Goal: Task Accomplishment & Management: Complete application form

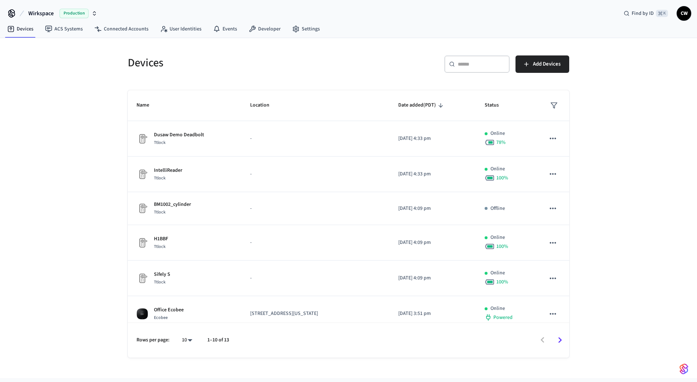
click at [123, 93] on div "Devices ​ ​ Add Devices Name Location Date added (PDT) Status Dusaw Demo Deadbo…" at bounding box center [348, 202] width 453 height 311
click at [52, 12] on span "Wirkspace" at bounding box center [40, 13] width 25 height 9
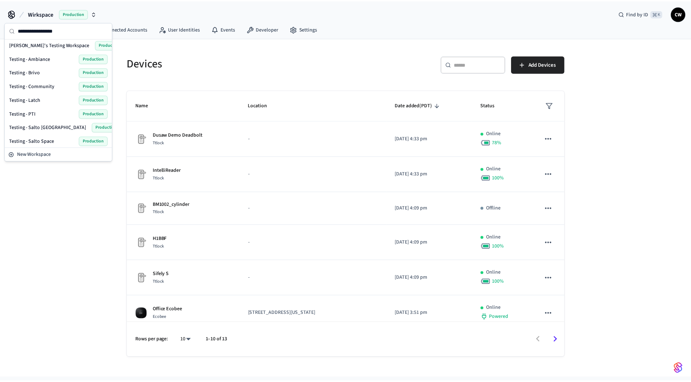
scroll to position [345, 0]
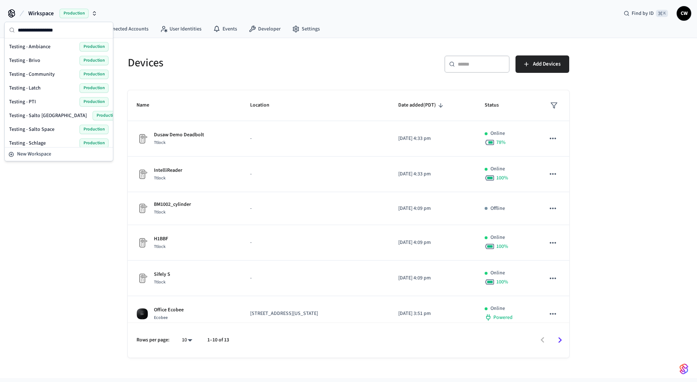
click at [68, 75] on div "Testing - Community Production" at bounding box center [58, 74] width 99 height 9
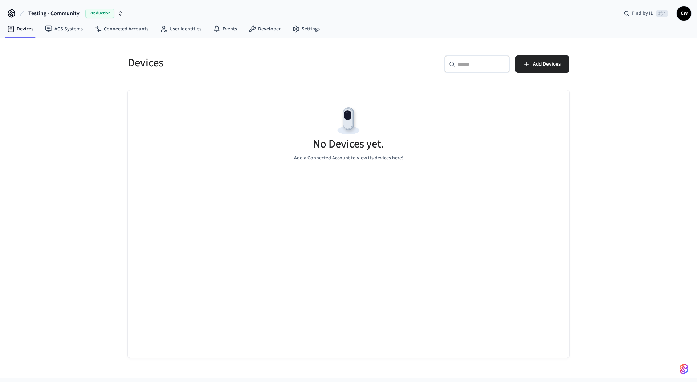
click at [91, 75] on div "Devices ​ ​ Add Devices No Devices yet. Add a Connected Account to view its dev…" at bounding box center [348, 208] width 697 height 340
click at [168, 30] on link "User Identities" at bounding box center [180, 28] width 53 height 13
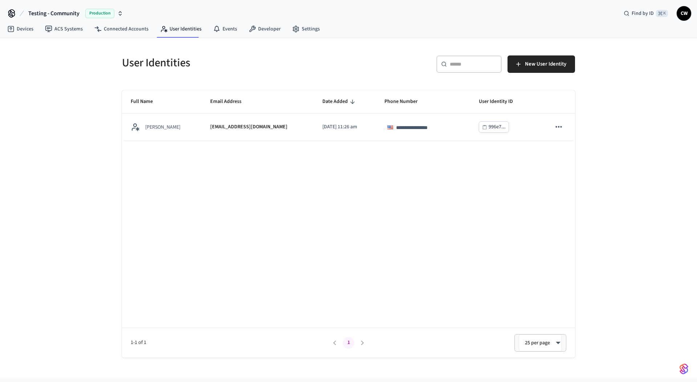
click at [87, 99] on div "**********" at bounding box center [348, 208] width 697 height 340
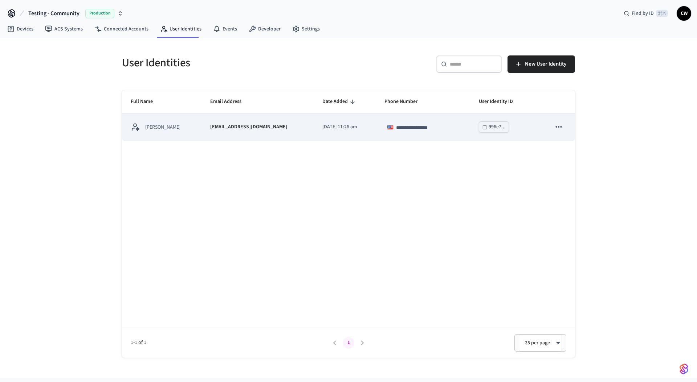
click at [204, 135] on td "collin@getseam.com" at bounding box center [257, 127] width 112 height 27
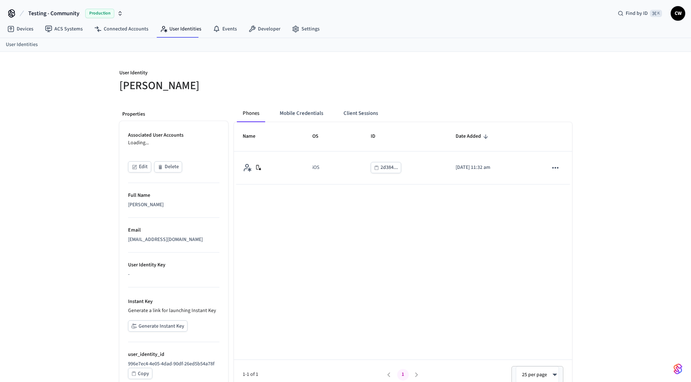
click at [260, 74] on p "User Identity" at bounding box center [230, 73] width 222 height 9
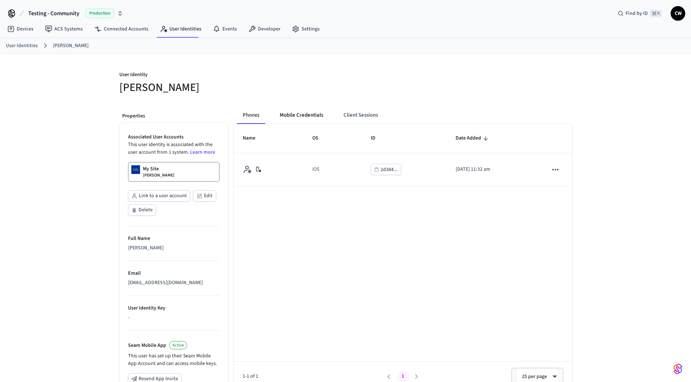
click at [306, 118] on button "Mobile Credentials" at bounding box center [301, 115] width 55 height 17
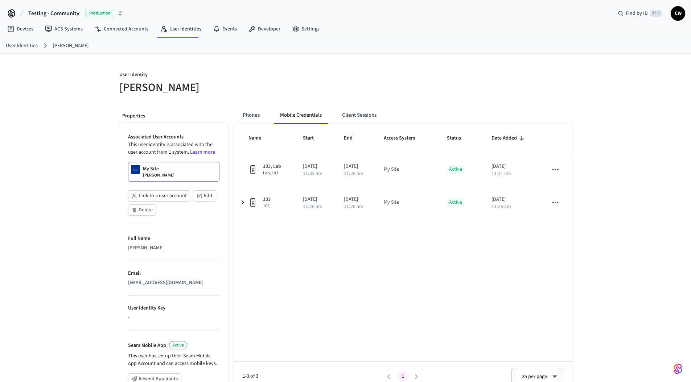
click at [299, 83] on h5 "Collin Wirkus" at bounding box center [230, 87] width 222 height 15
click at [358, 93] on div at bounding box center [461, 82] width 222 height 23
click at [627, 105] on div "User Identity Collin Wirkus Properties Associated User Accounts This user ident…" at bounding box center [345, 275] width 691 height 442
click at [192, 77] on p "User Identity" at bounding box center [230, 75] width 222 height 9
drag, startPoint x: 182, startPoint y: 91, endPoint x: 115, endPoint y: 77, distance: 67.9
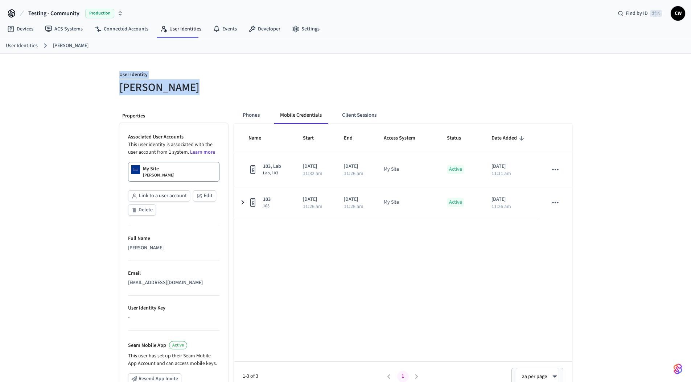
click at [115, 77] on div "User Identity Collin Wirkus" at bounding box center [226, 78] width 231 height 33
drag, startPoint x: 119, startPoint y: 74, endPoint x: 193, endPoint y: 93, distance: 76.9
click at [193, 93] on div "User Identity Collin Wirkus" at bounding box center [226, 78] width 231 height 33
drag, startPoint x: 193, startPoint y: 93, endPoint x: 196, endPoint y: 86, distance: 7.2
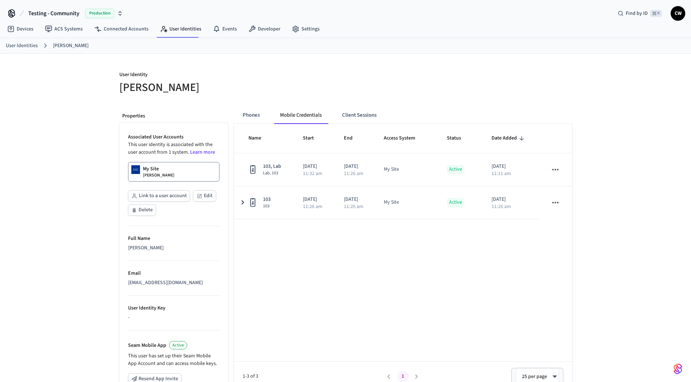
click at [194, 93] on h5 "Collin Wirkus" at bounding box center [230, 87] width 222 height 15
drag, startPoint x: 181, startPoint y: 85, endPoint x: 117, endPoint y: 69, distance: 65.9
click at [117, 69] on div "User Identity Collin Wirkus" at bounding box center [226, 78] width 231 height 33
click at [86, 80] on div "User Identity Collin Wirkus Properties Associated User Accounts This user ident…" at bounding box center [345, 275] width 691 height 442
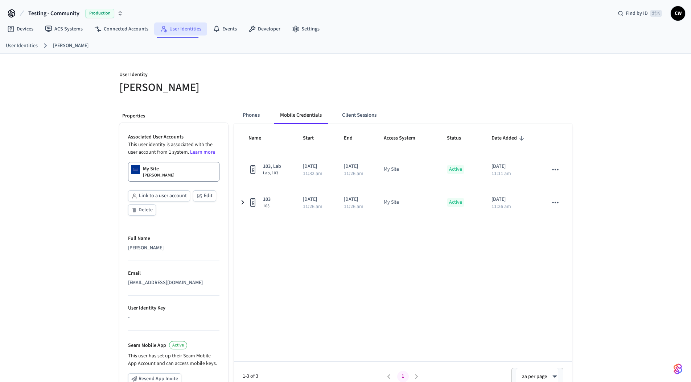
click at [185, 34] on link "User Identities" at bounding box center [180, 28] width 53 height 13
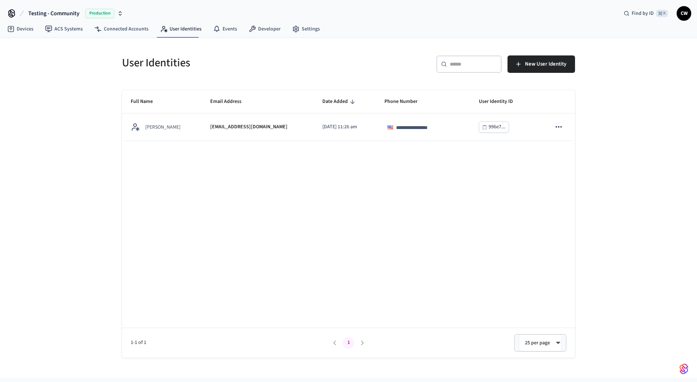
click at [212, 75] on div "User Identities" at bounding box center [228, 63] width 231 height 32
click at [357, 58] on div "​ ​ New User Identity" at bounding box center [464, 67] width 222 height 23
click at [332, 45] on div "**********" at bounding box center [348, 198] width 464 height 320
click at [554, 61] on span "New User Identity" at bounding box center [545, 64] width 41 height 9
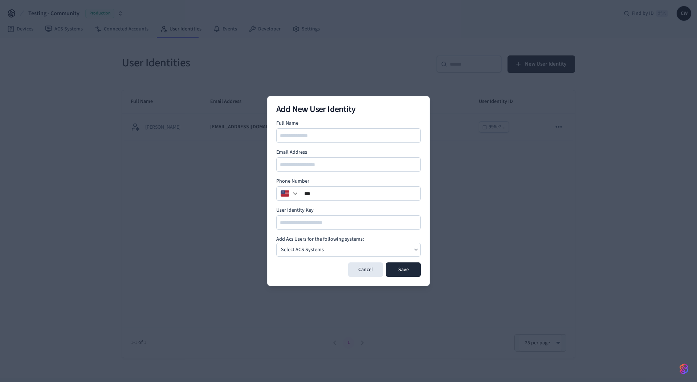
click at [287, 134] on input at bounding box center [349, 135] width 144 height 9
type input "**********"
type input "*"
type input "**********"
click at [341, 191] on input "**" at bounding box center [360, 193] width 119 height 9
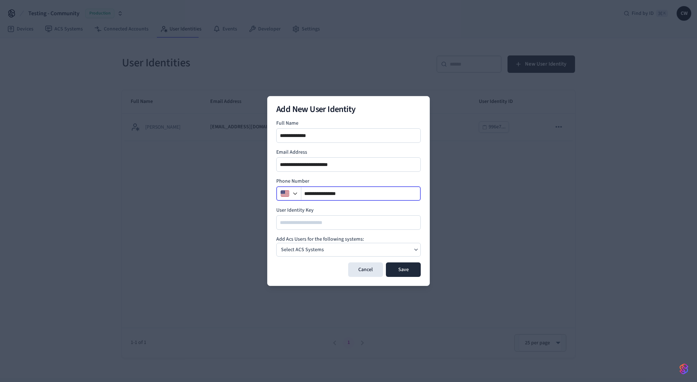
type input "**********"
drag, startPoint x: 359, startPoint y: 251, endPoint x: 341, endPoint y: 253, distance: 18.2
click at [360, 251] on div "Select ACS Systems" at bounding box center [348, 250] width 144 height 14
click at [300, 270] on span "[GEOGRAPHIC_DATA]" at bounding box center [315, 272] width 39 height 6
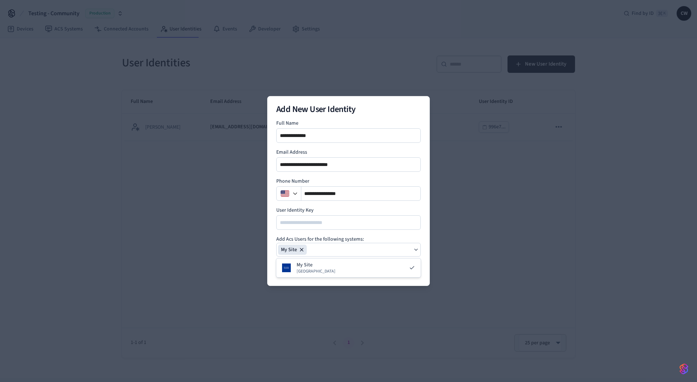
click at [330, 236] on h4 "Add Acs Users for the following systems:" at bounding box center [348, 239] width 144 height 7
click at [408, 266] on button "Save" at bounding box center [403, 270] width 35 height 15
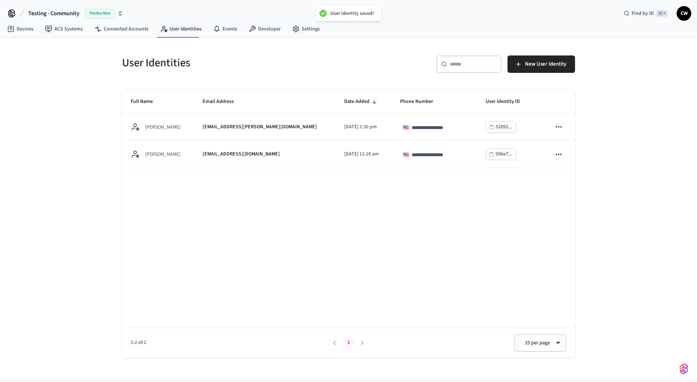
click at [272, 219] on div "**********" at bounding box center [348, 224] width 453 height 268
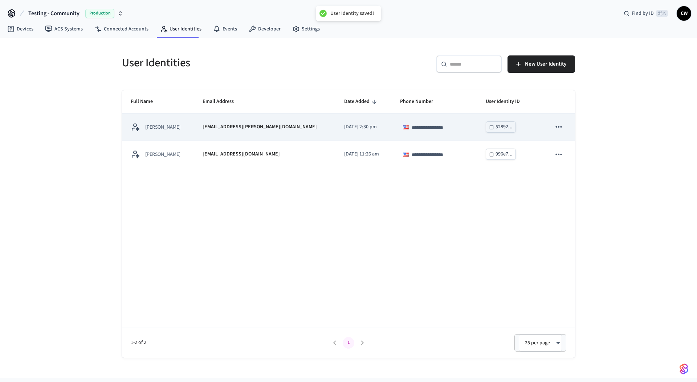
click at [226, 129] on p "[EMAIL_ADDRESS][PERSON_NAME][DOMAIN_NAME]" at bounding box center [259, 127] width 114 height 8
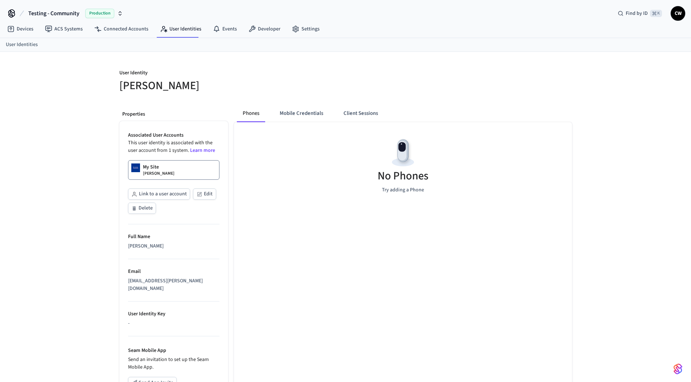
click at [173, 173] on link "My Site Collin Michael" at bounding box center [173, 170] width 91 height 20
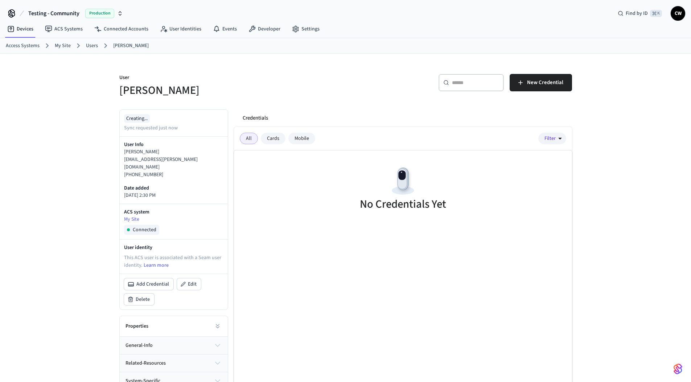
drag, startPoint x: 292, startPoint y: 98, endPoint x: 296, endPoint y: 98, distance: 3.6
click at [296, 98] on div "User Collin Michael ​ ​ New Credential Creating... Sync requested just now User…" at bounding box center [346, 236] width 464 height 365
click at [540, 81] on span "New Credential" at bounding box center [545, 82] width 36 height 9
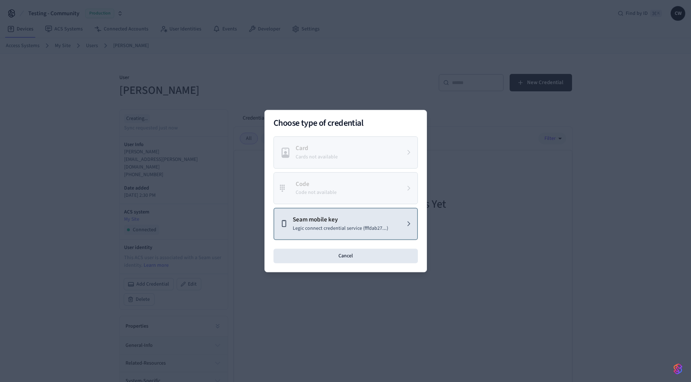
click at [328, 218] on p "Seam mobile key" at bounding box center [340, 220] width 95 height 9
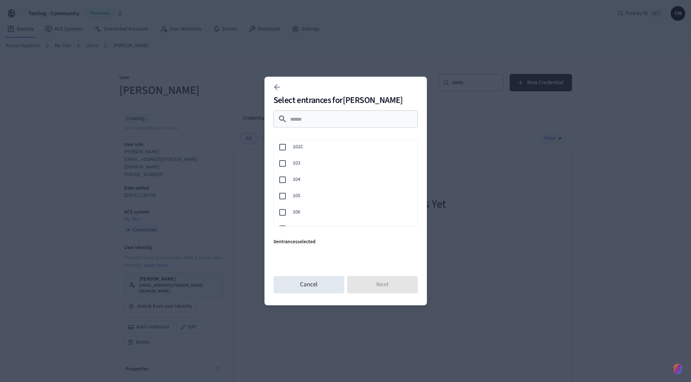
scroll to position [98, 0]
click at [311, 162] on span "103" at bounding box center [352, 165] width 119 height 8
click at [398, 278] on button "Next" at bounding box center [382, 284] width 71 height 17
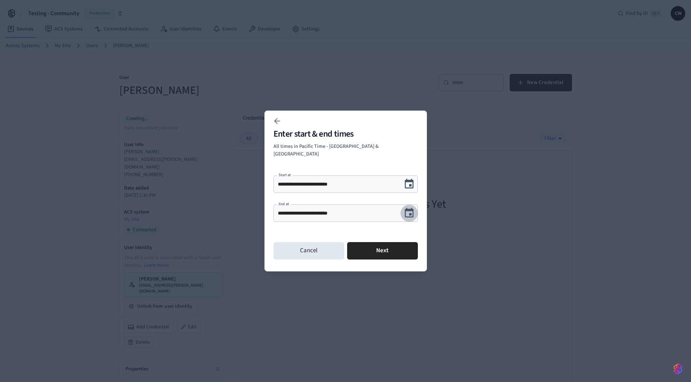
click at [407, 211] on icon "Choose date, selected date is Sep 12, 2025" at bounding box center [408, 213] width 11 height 11
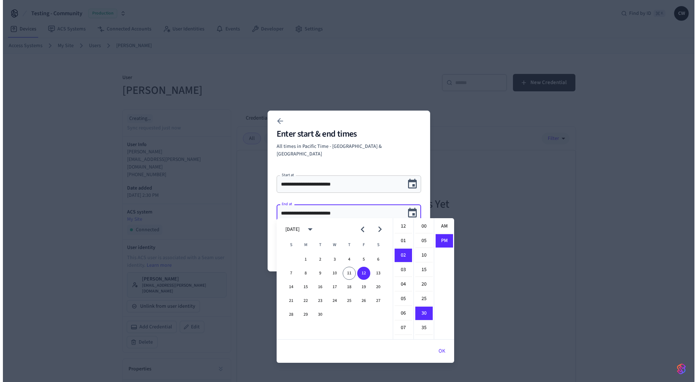
scroll to position [13, 0]
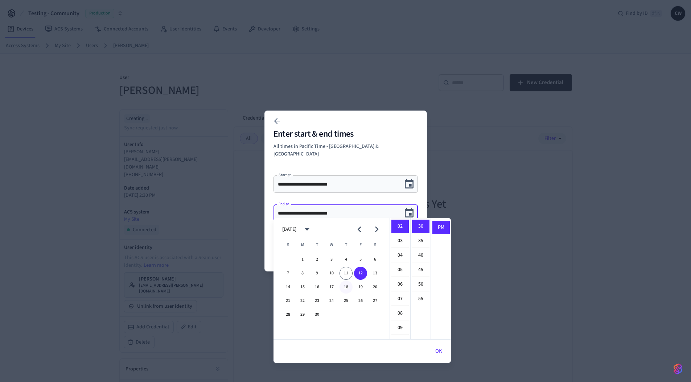
click at [344, 289] on button "18" at bounding box center [346, 287] width 13 height 13
type input "**********"
click at [415, 207] on button "Choose date, selected date is Sep 18, 2025" at bounding box center [409, 213] width 17 height 17
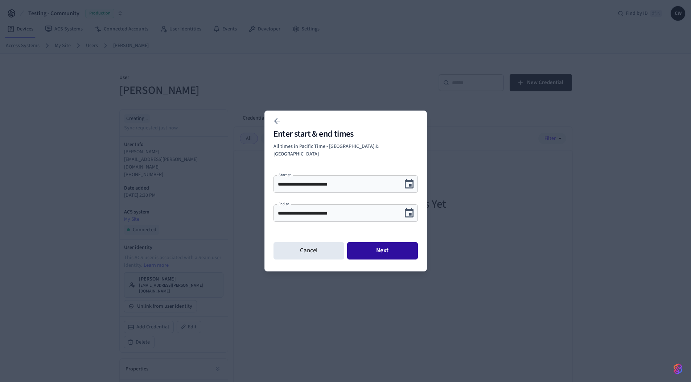
click at [380, 246] on button "Next" at bounding box center [382, 250] width 71 height 17
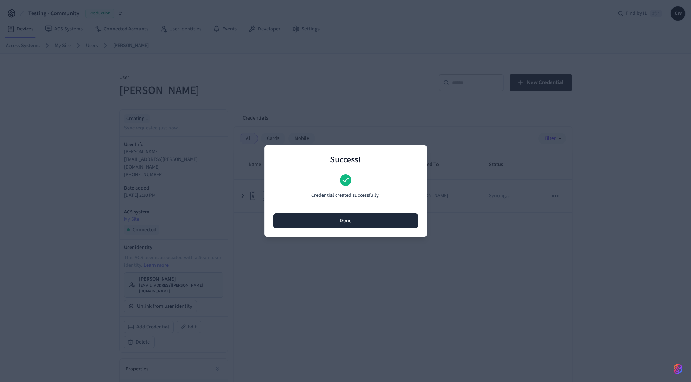
click at [360, 220] on button "Done" at bounding box center [346, 221] width 144 height 15
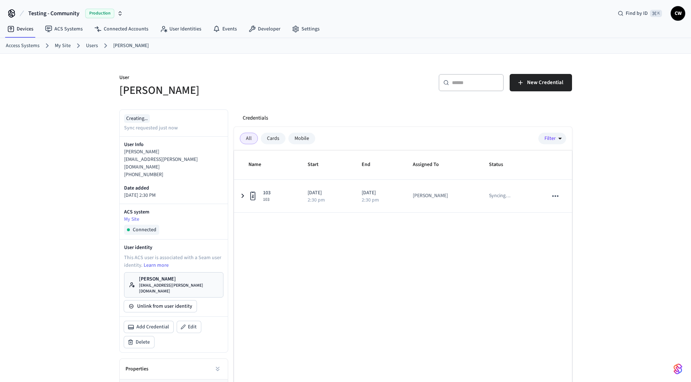
click at [368, 79] on div "​ ​ New Credential" at bounding box center [461, 85] width 222 height 23
click at [174, 30] on link "User Identities" at bounding box center [180, 28] width 53 height 13
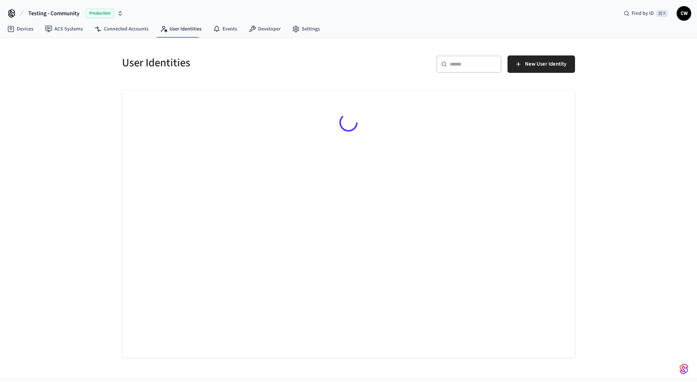
click at [259, 76] on div "User Identities" at bounding box center [228, 63] width 231 height 32
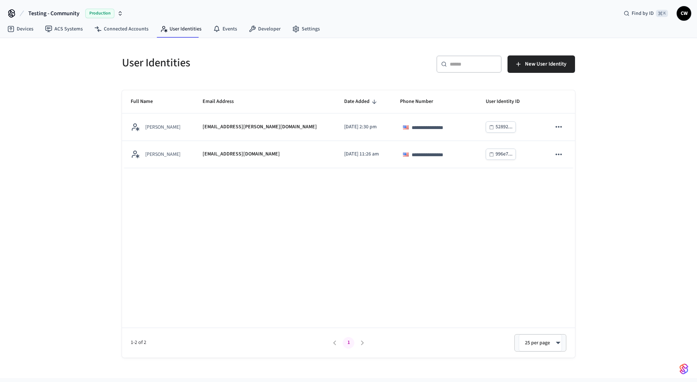
drag, startPoint x: 69, startPoint y: 110, endPoint x: 105, endPoint y: 107, distance: 36.7
click at [68, 110] on div "**********" at bounding box center [348, 208] width 697 height 340
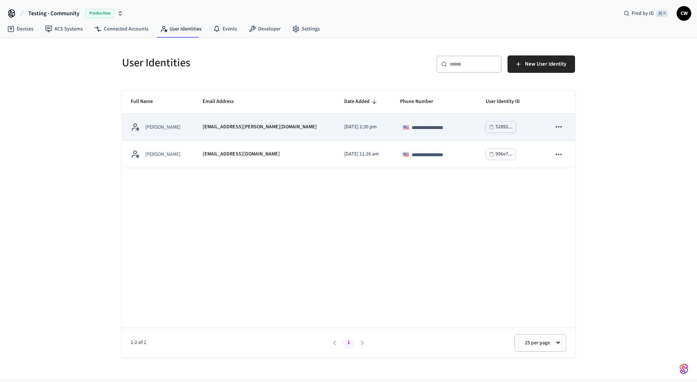
click at [202, 124] on td "[EMAIL_ADDRESS][PERSON_NAME][DOMAIN_NAME]" at bounding box center [264, 127] width 141 height 27
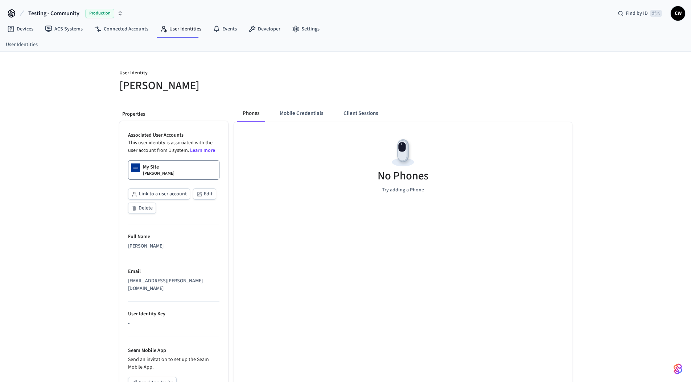
drag, startPoint x: 322, startPoint y: 91, endPoint x: 326, endPoint y: 93, distance: 4.9
click at [322, 90] on h5 "[PERSON_NAME]" at bounding box center [230, 85] width 222 height 15
click at [370, 111] on button "Client Sessions" at bounding box center [361, 113] width 46 height 17
click at [370, 90] on div "New Client Sessions" at bounding box center [461, 80] width 222 height 23
click at [536, 75] on span "New Client Sessions" at bounding box center [540, 77] width 46 height 9
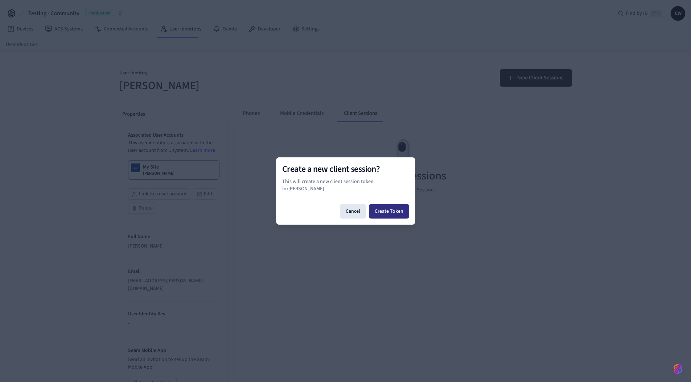
click at [385, 207] on button "Create Token" at bounding box center [389, 211] width 40 height 15
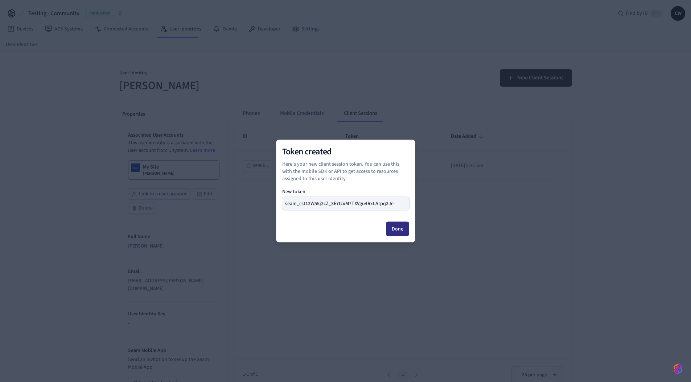
click at [397, 229] on button "Done" at bounding box center [397, 229] width 23 height 15
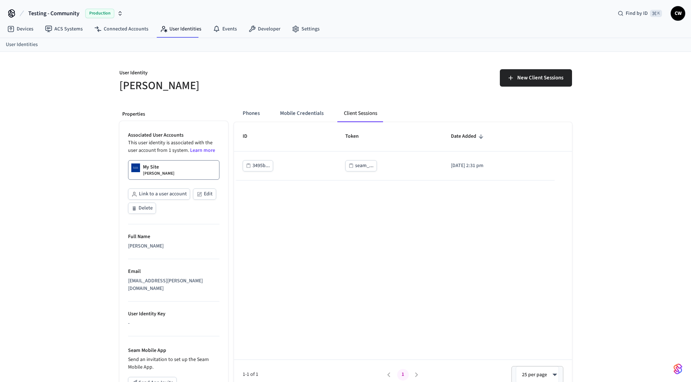
click at [57, 189] on div "User Identity Collin Michael New Client Sessions Properties Associated User Acc…" at bounding box center [345, 276] width 691 height 448
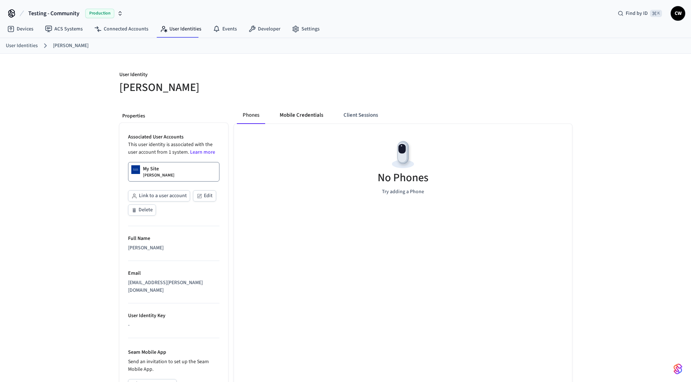
click at [292, 114] on button "Mobile Credentials" at bounding box center [301, 115] width 55 height 17
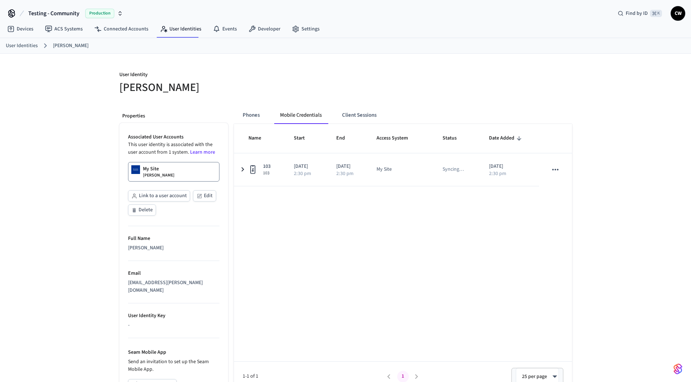
click at [303, 90] on h5 "[PERSON_NAME]" at bounding box center [230, 87] width 222 height 15
click at [363, 118] on button "Client Sessions" at bounding box center [359, 115] width 46 height 17
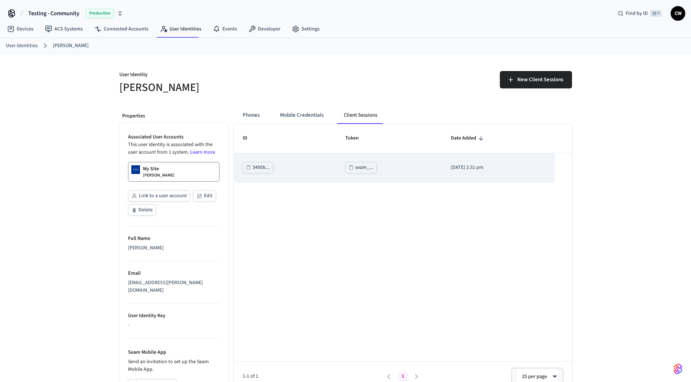
click at [355, 169] on div "seam_..." at bounding box center [364, 167] width 19 height 9
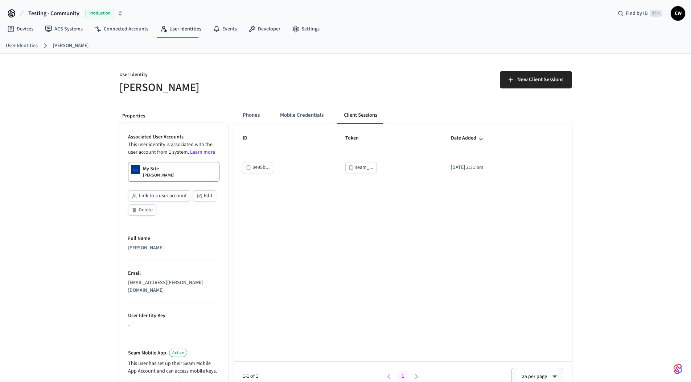
click at [315, 276] on div "ID Token Date Added 3495b... seam_... [DATE] 2:31 pm 1-1 of 1 1 25 per page ** ​" at bounding box center [403, 258] width 338 height 268
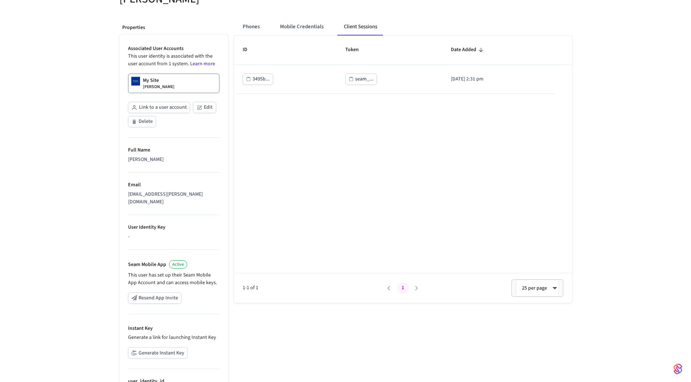
scroll to position [130, 0]
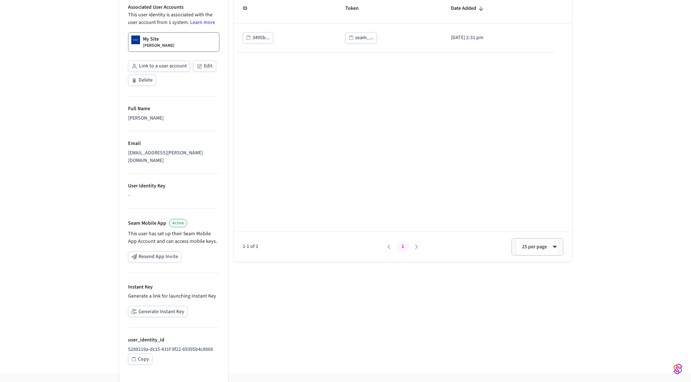
click at [61, 258] on div "User Identity [PERSON_NAME] New Client Sessions Properties Associated User Acco…" at bounding box center [345, 149] width 691 height 450
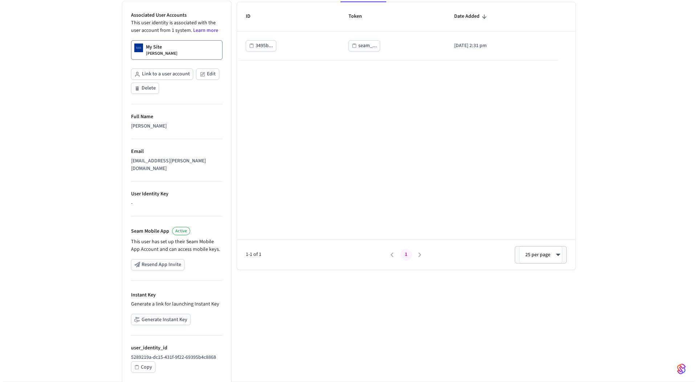
scroll to position [0, 0]
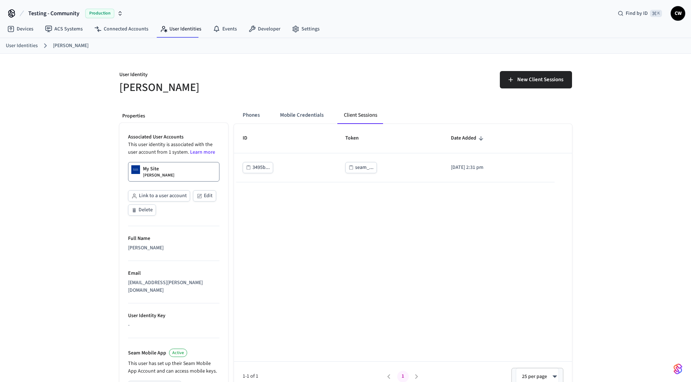
click at [67, 187] on div "User Identity [PERSON_NAME] New Client Sessions Properties Associated User Acco…" at bounding box center [345, 279] width 691 height 450
click at [66, 126] on div "User Identity [PERSON_NAME] New Client Sessions Properties Associated User Acco…" at bounding box center [345, 279] width 691 height 450
click at [66, 26] on link "ACS Systems" at bounding box center [63, 28] width 49 height 13
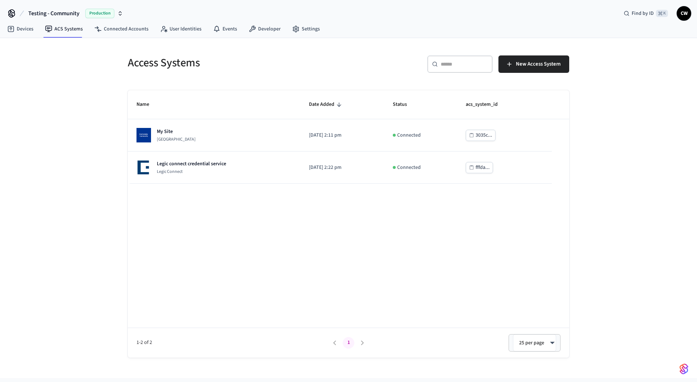
click at [100, 147] on div "Access Systems ​ ​ New Access System Name Date Added Status acs_system_id My Si…" at bounding box center [348, 208] width 697 height 340
click at [25, 30] on link "Devices" at bounding box center [20, 28] width 38 height 13
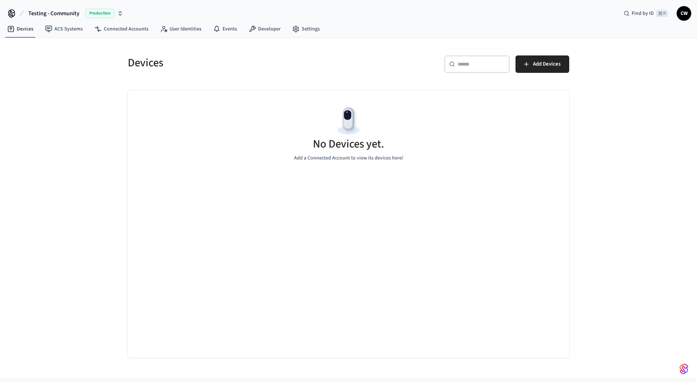
click at [92, 127] on div "Devices ​ ​ Add Devices No Devices yet. Add a Connected Account to view its dev…" at bounding box center [348, 208] width 697 height 340
click at [58, 33] on link "ACS Systems" at bounding box center [63, 28] width 49 height 13
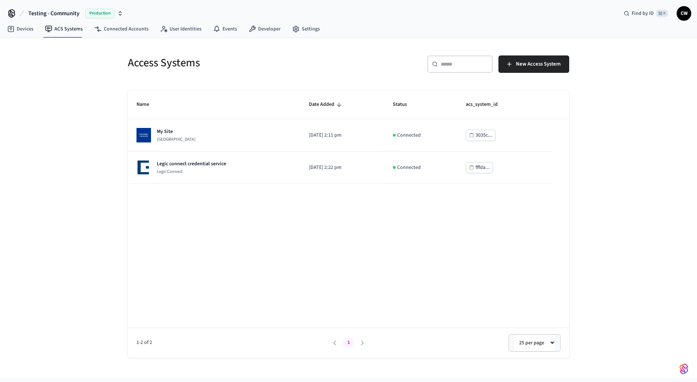
click at [74, 122] on div "Access Systems ​ ​ New Access System Name Date Added Status acs_system_id My Si…" at bounding box center [348, 208] width 697 height 340
click at [88, 130] on div "Access Systems ​ ​ New Access System Name Date Added Status acs_system_id My Si…" at bounding box center [348, 208] width 697 height 340
click at [82, 130] on div "Access Systems ​ ​ New Access System Name Date Added Status acs_system_id My Si…" at bounding box center [348, 208] width 697 height 340
click at [247, 246] on div "Name Date Added Status acs_system_id My Site Dormakaba Community Site [DATE] 2:…" at bounding box center [348, 224] width 441 height 268
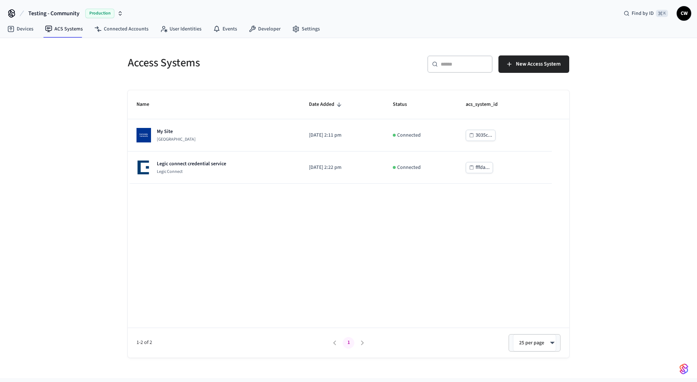
click at [71, 178] on div "Access Systems ​ ​ New Access System Name Date Added Status acs_system_id My Si…" at bounding box center [348, 208] width 697 height 340
